Goal: Find specific page/section: Find specific page/section

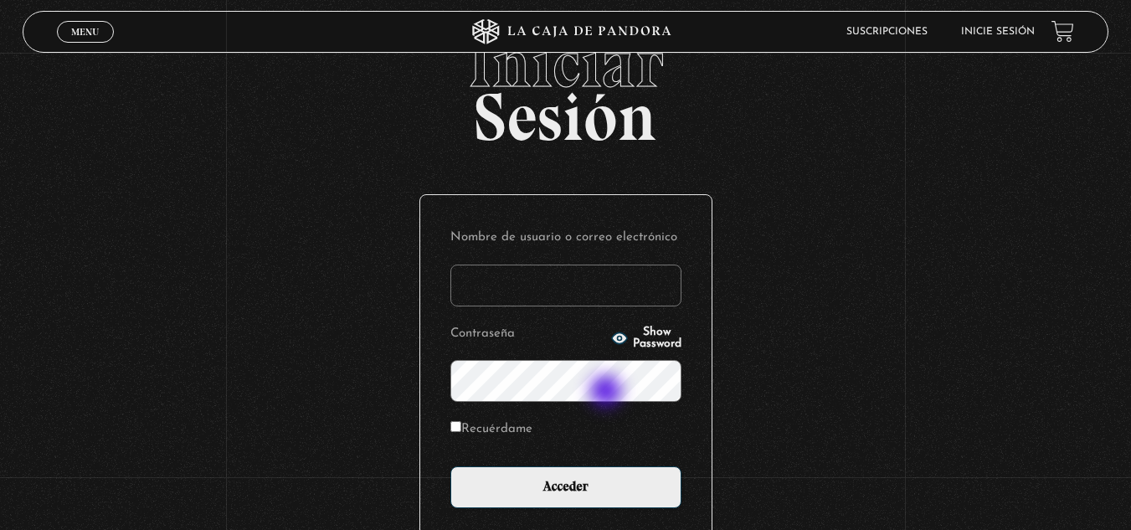
scroll to position [167, 0]
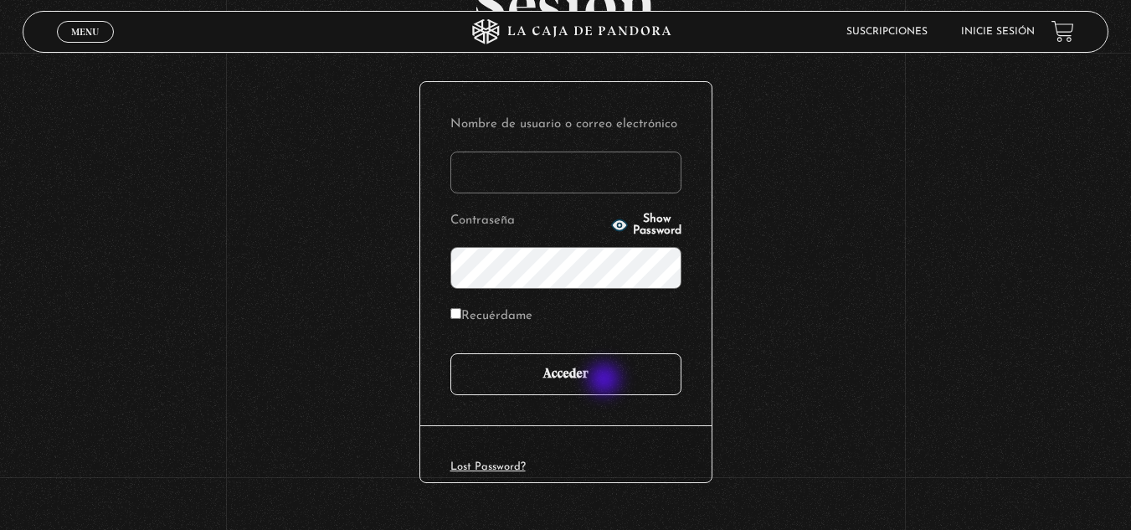
type input "[EMAIL_ADDRESS][DOMAIN_NAME]"
click at [606, 377] on input "Acceder" at bounding box center [566, 374] width 231 height 42
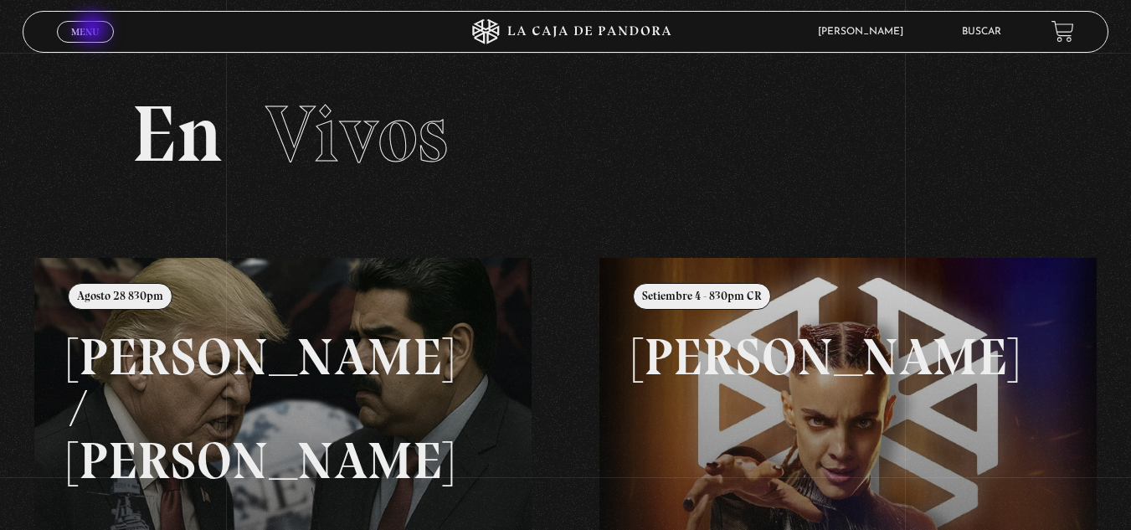
click at [94, 30] on span "Menu" at bounding box center [85, 32] width 28 height 10
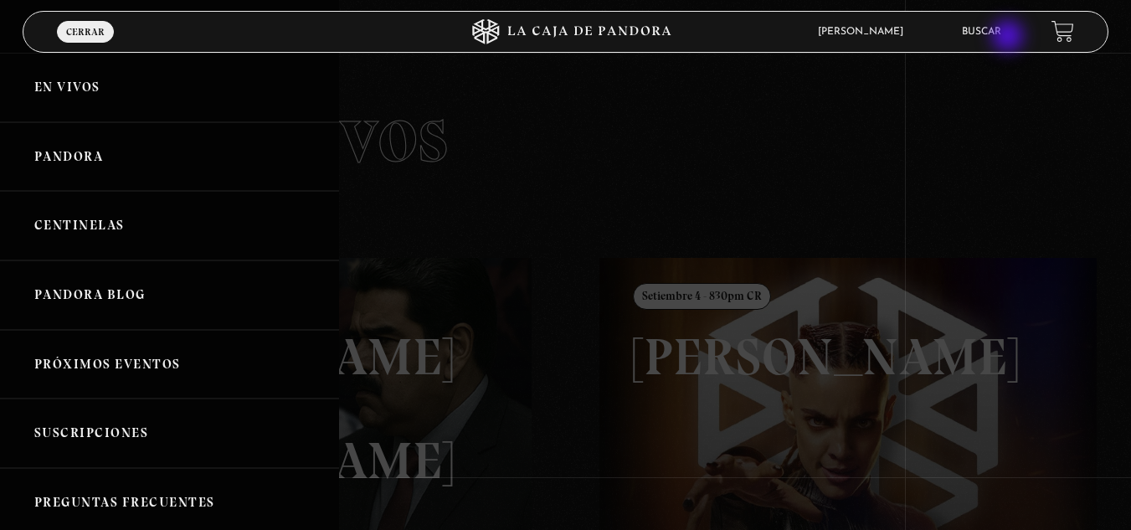
click at [1002, 38] on li "Buscar" at bounding box center [981, 31] width 39 height 26
click at [989, 29] on link "Buscar" at bounding box center [981, 32] width 39 height 10
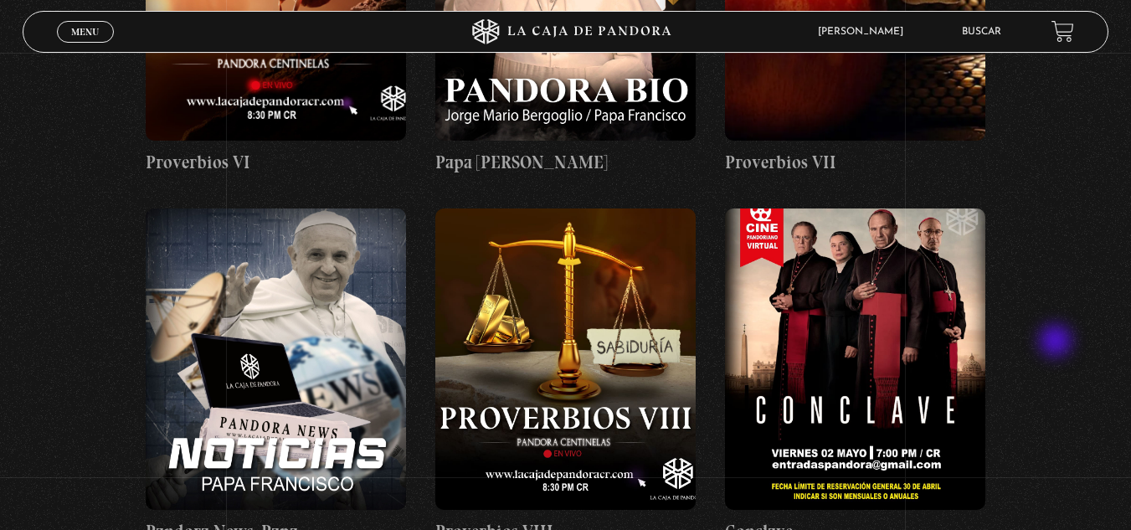
scroll to position [2847, 0]
